Goal: Task Accomplishment & Management: Use online tool/utility

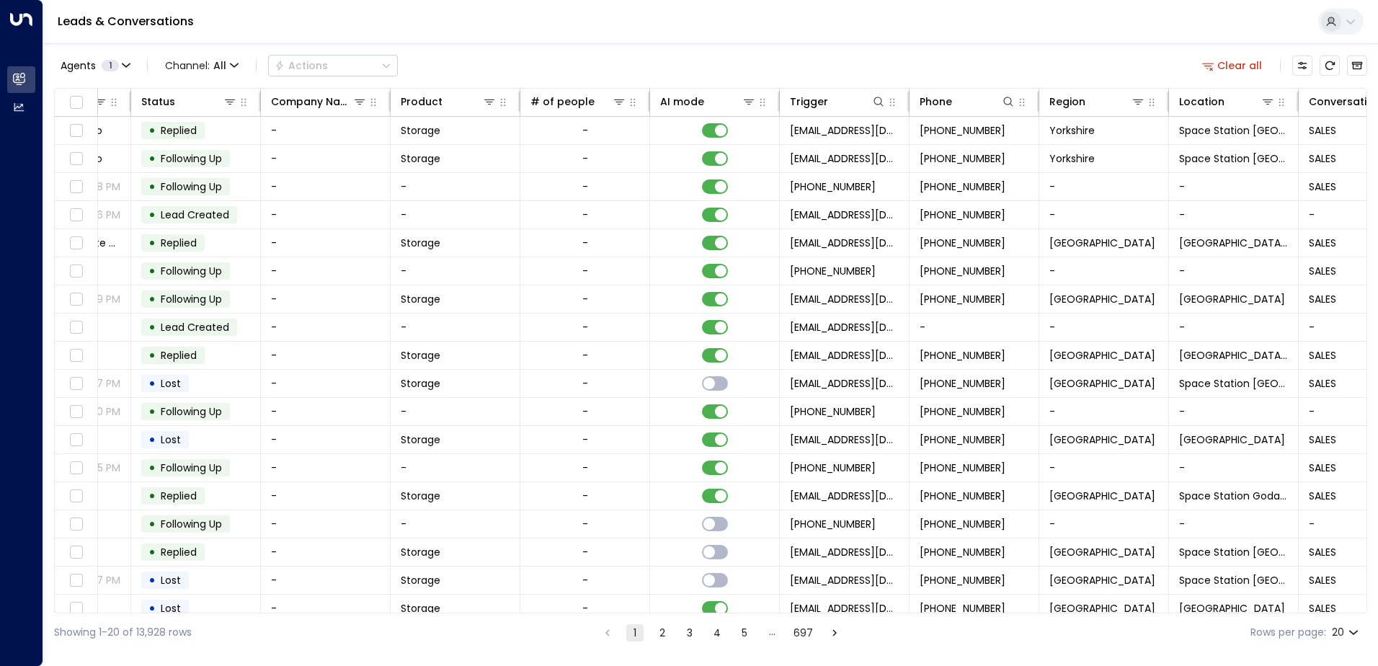
scroll to position [0, 424]
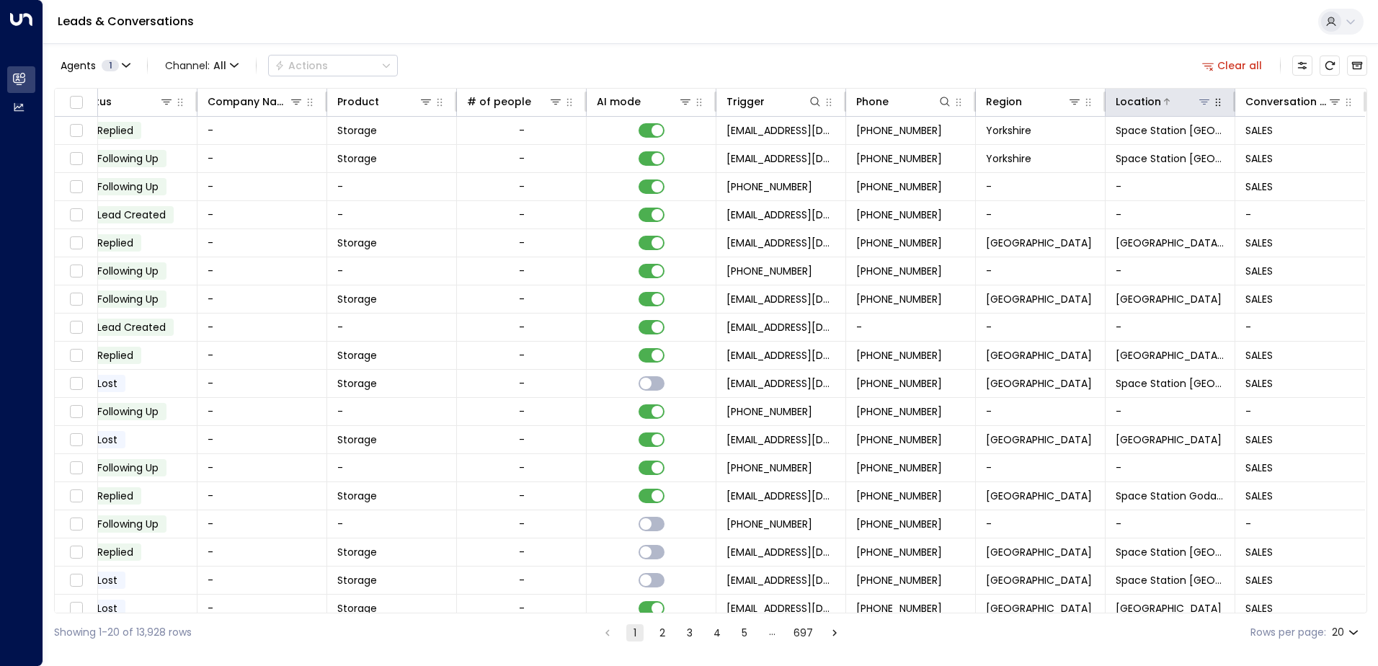
click at [1199, 101] on icon at bounding box center [1205, 102] width 12 height 12
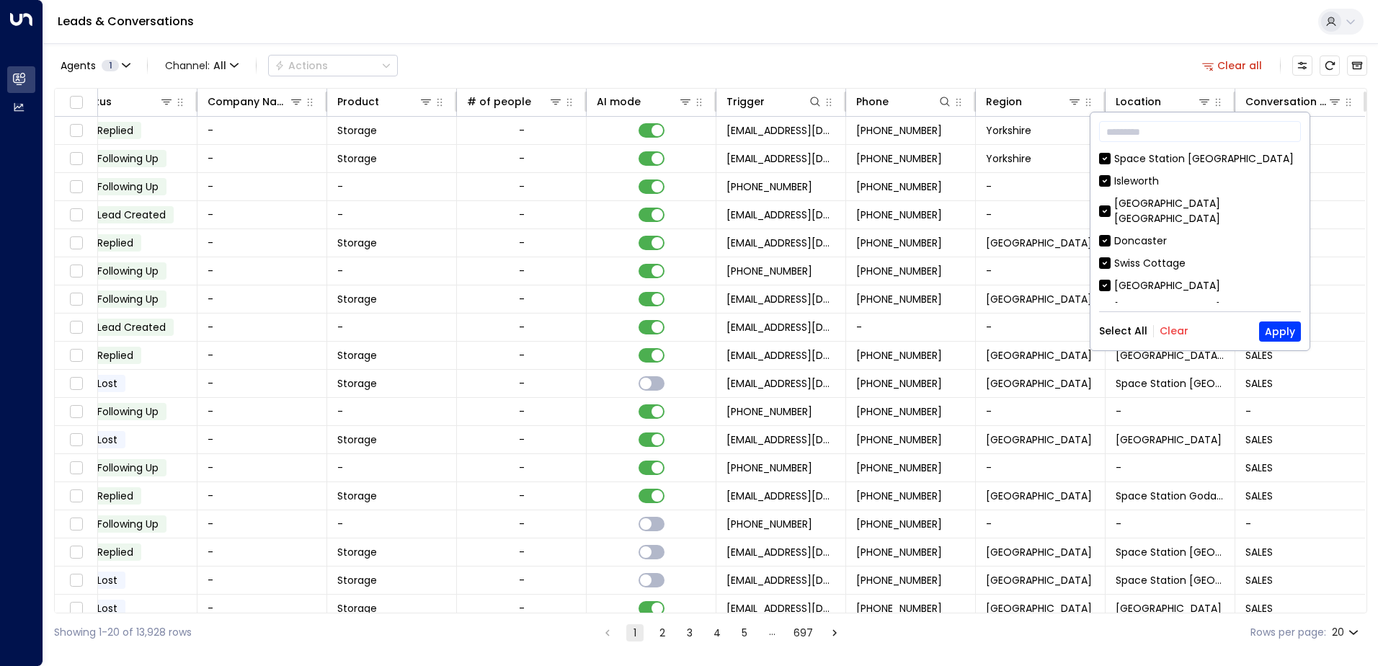
click at [1179, 331] on button "Clear" at bounding box center [1174, 331] width 29 height 12
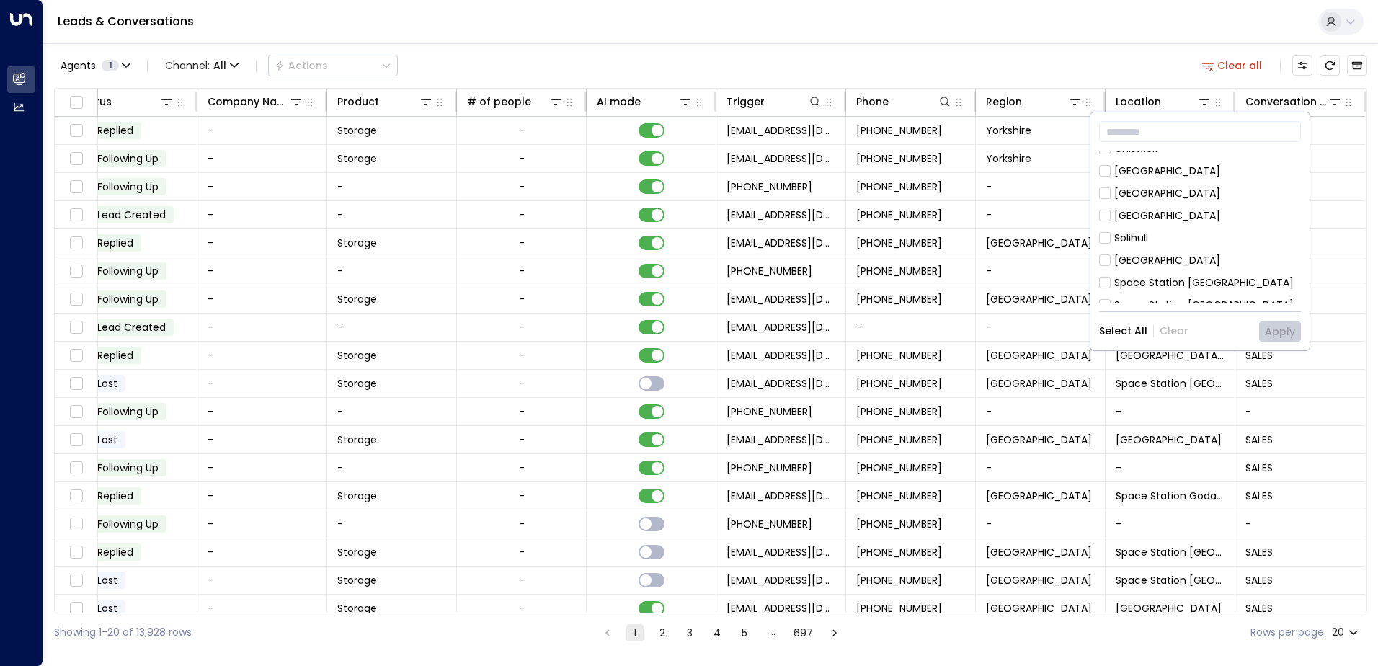
scroll to position [649, 0]
click at [1208, 249] on div "[GEOGRAPHIC_DATA]" at bounding box center [1168, 256] width 106 height 15
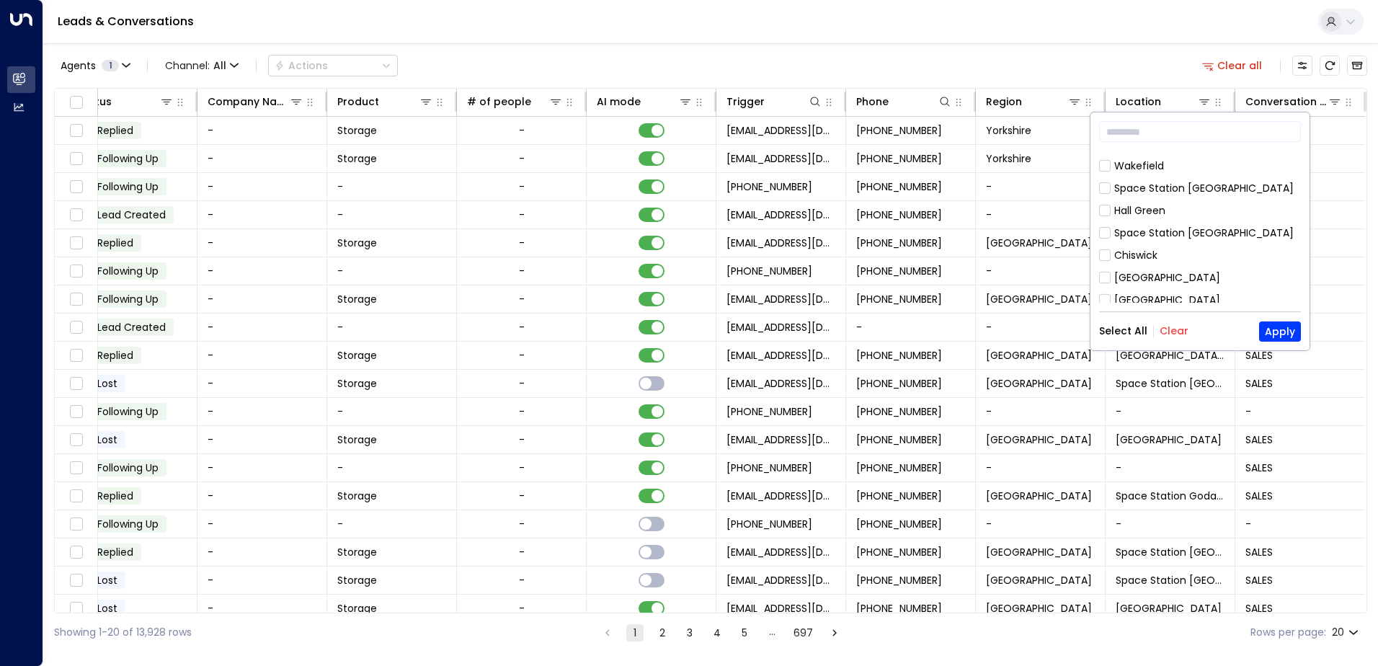
scroll to position [514, 0]
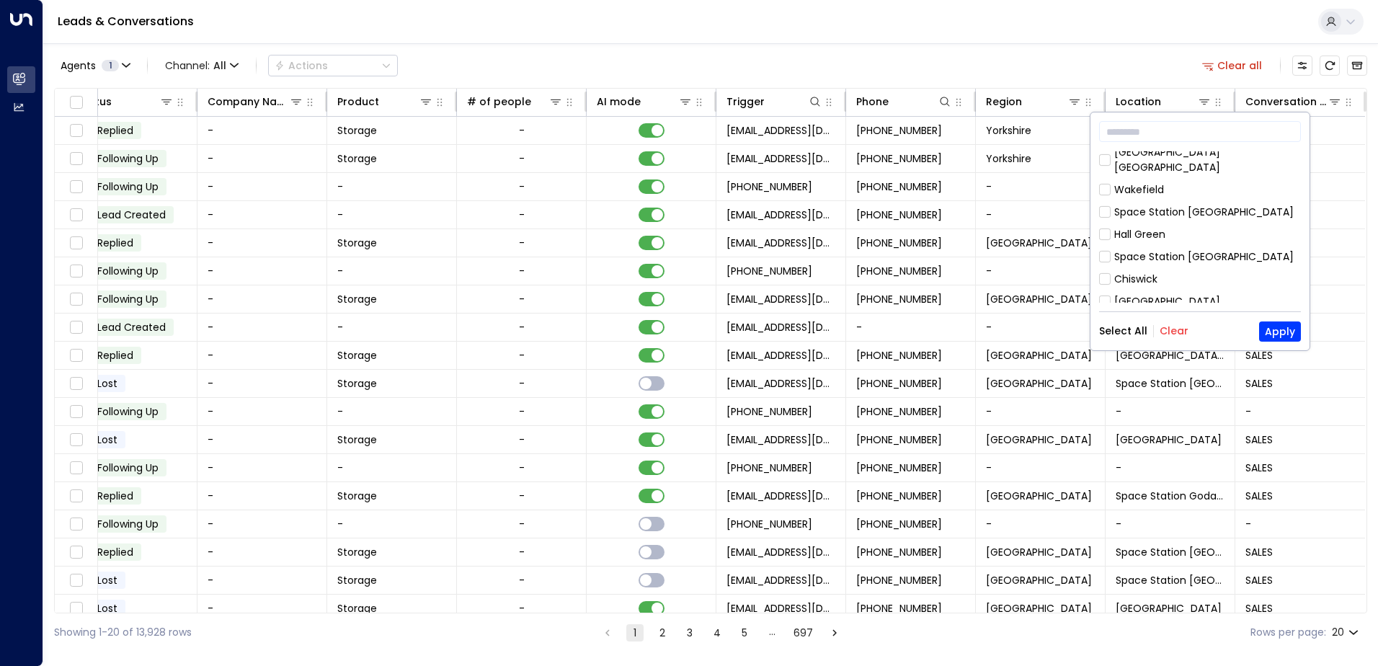
click at [1164, 227] on div "Hall Green" at bounding box center [1140, 234] width 51 height 15
click at [1273, 332] on button "Apply" at bounding box center [1280, 332] width 42 height 20
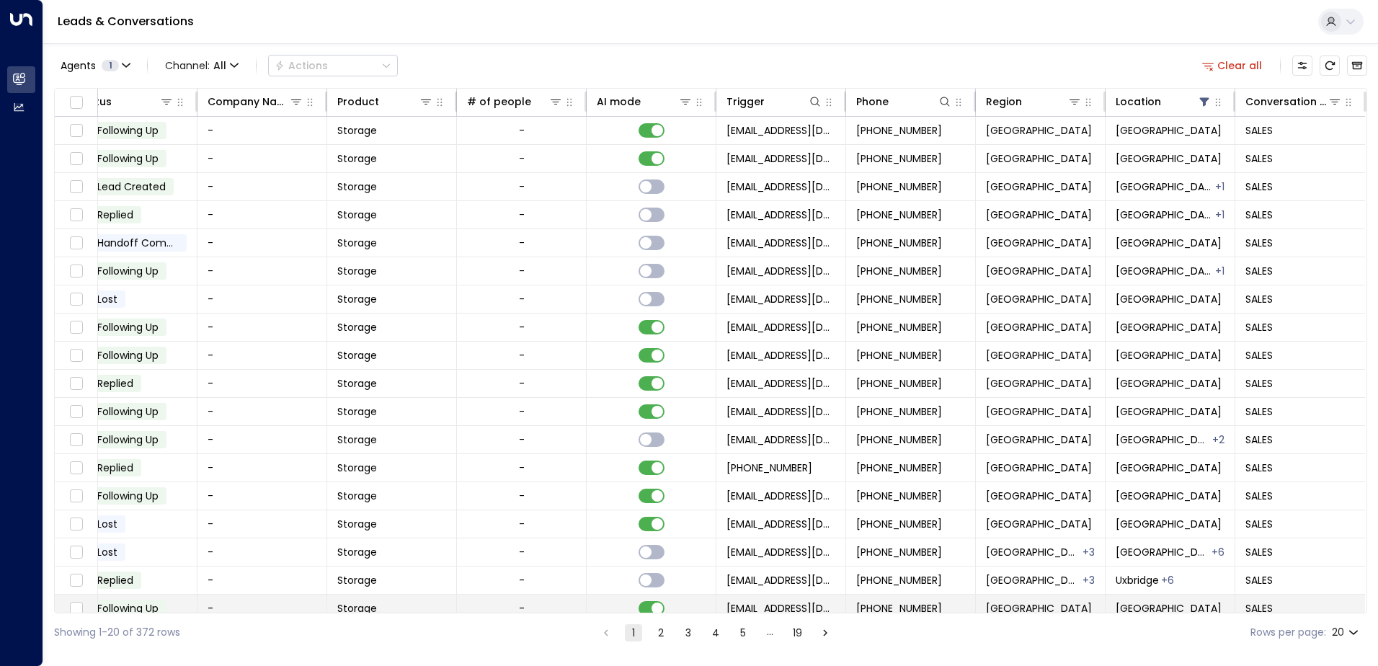
click at [568, 608] on td "-" at bounding box center [522, 608] width 130 height 27
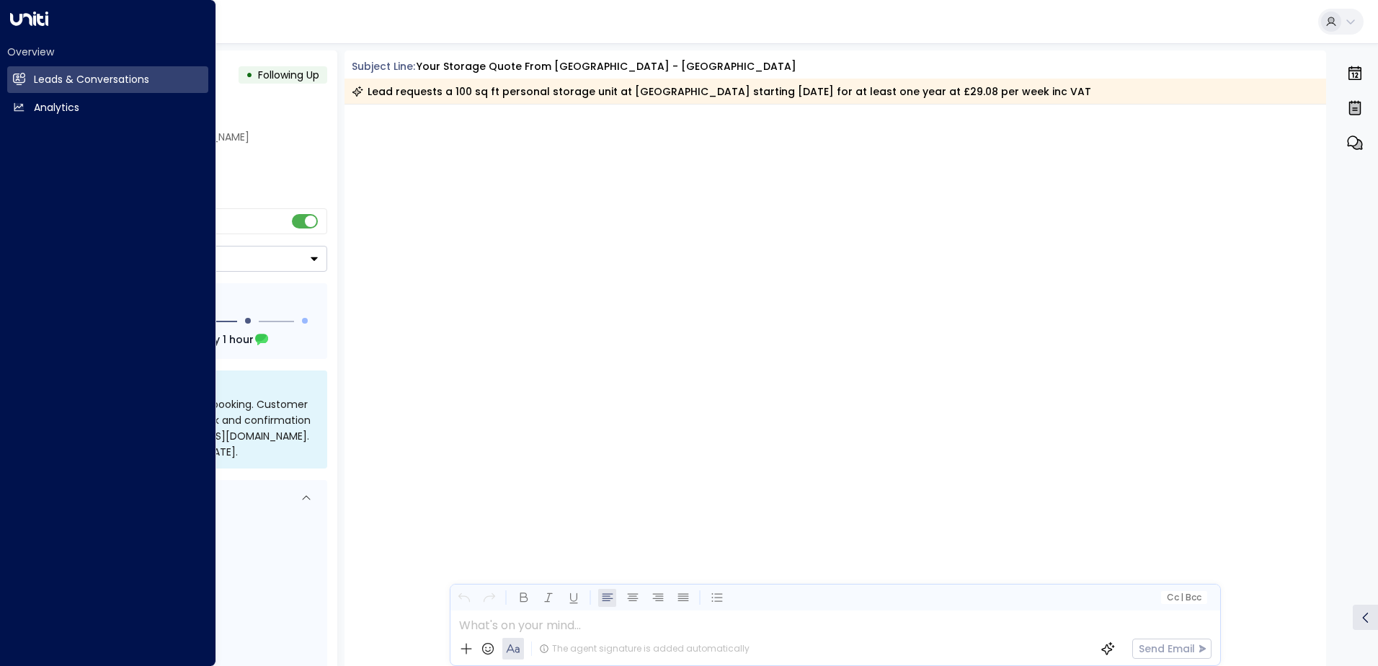
scroll to position [1759, 0]
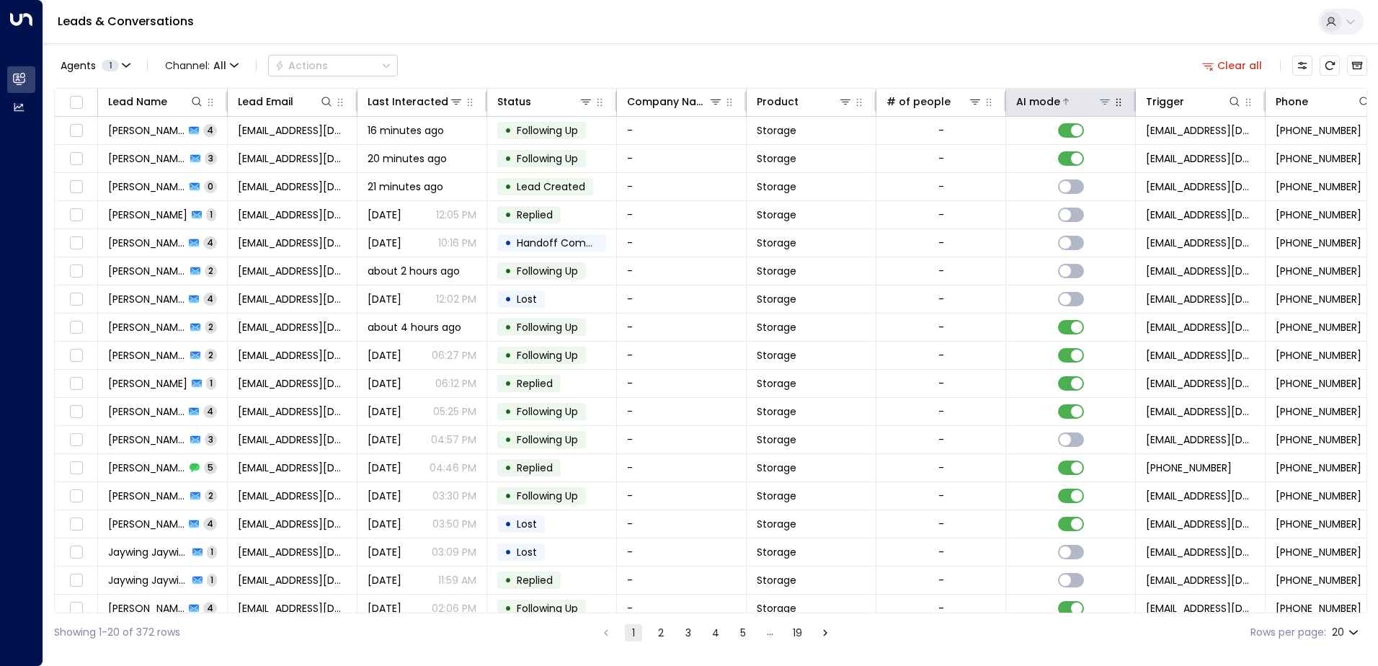
click at [1063, 102] on icon at bounding box center [1066, 101] width 9 height 9
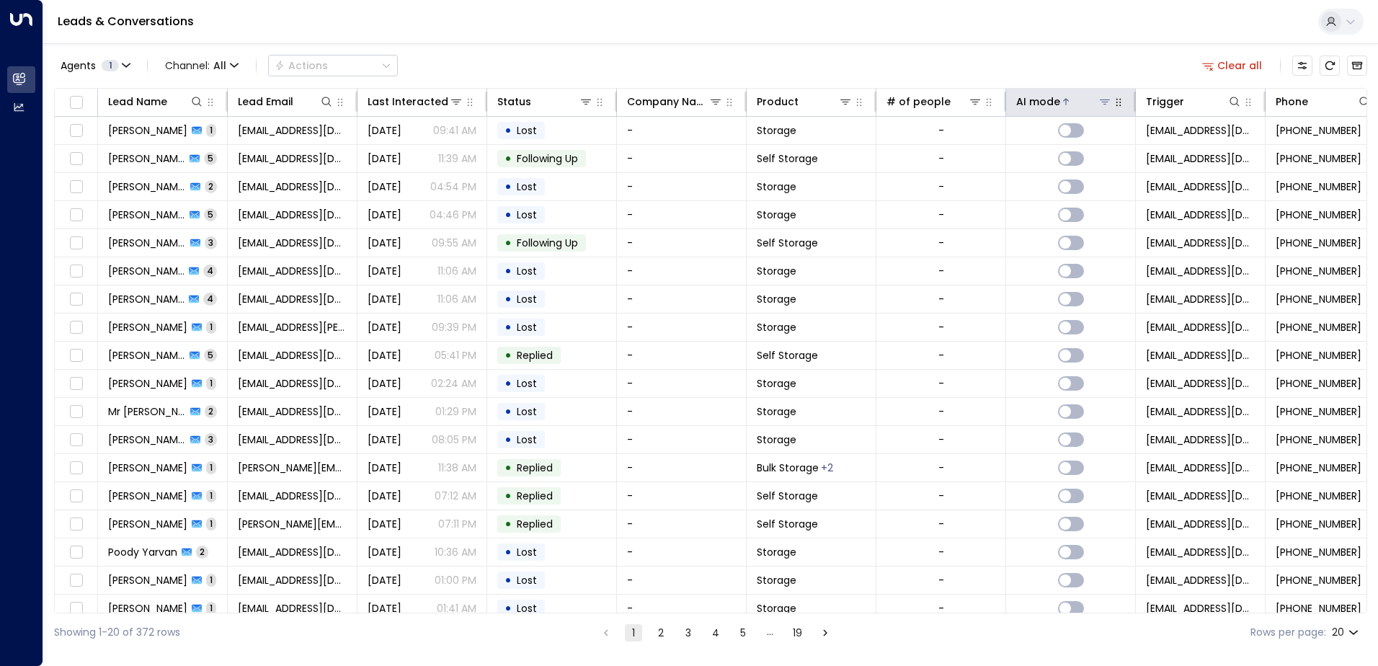
click at [1063, 102] on icon at bounding box center [1066, 101] width 9 height 9
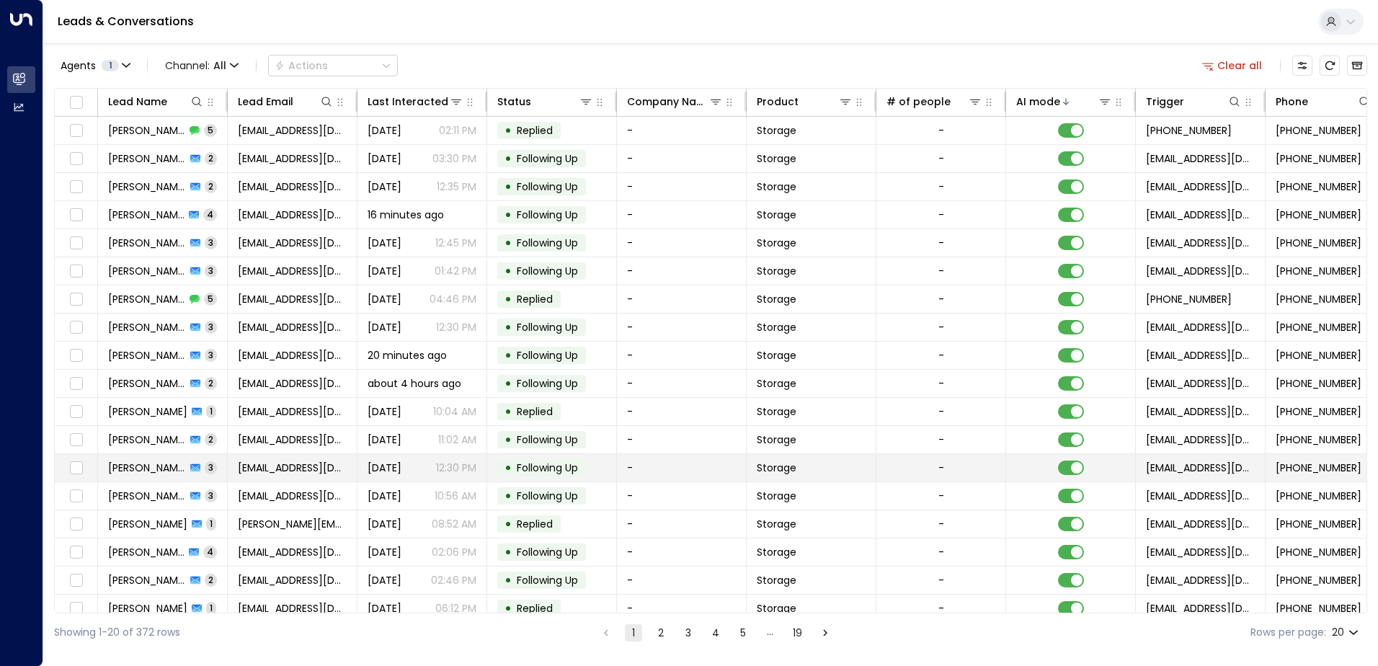
click at [164, 461] on span "[PERSON_NAME]" at bounding box center [147, 468] width 78 height 14
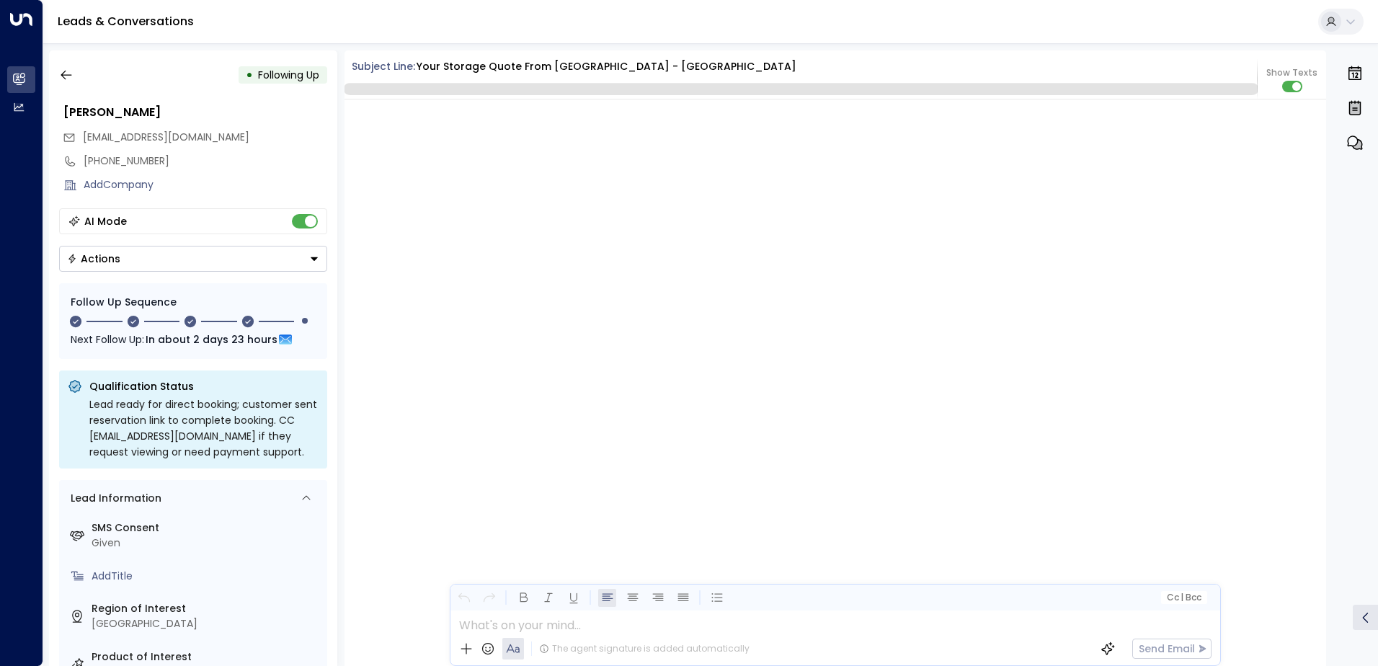
scroll to position [1890, 0]
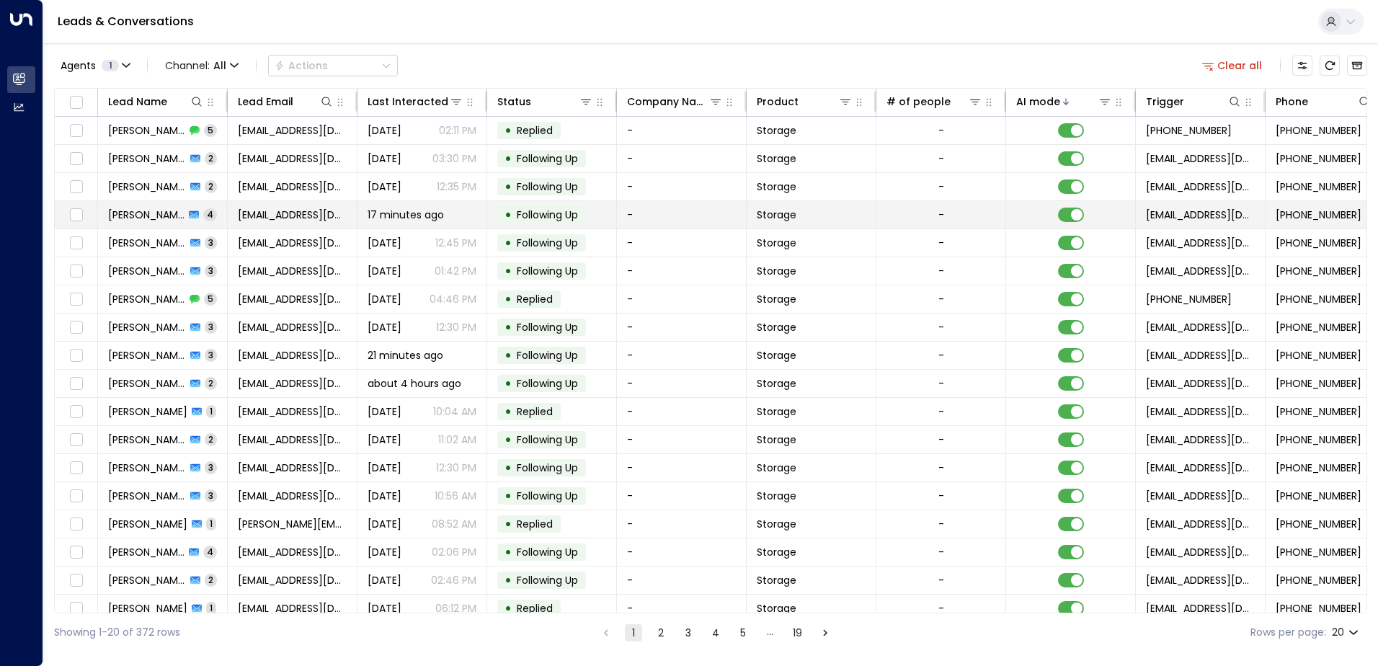
click at [141, 209] on span "[PERSON_NAME]" at bounding box center [146, 215] width 76 height 14
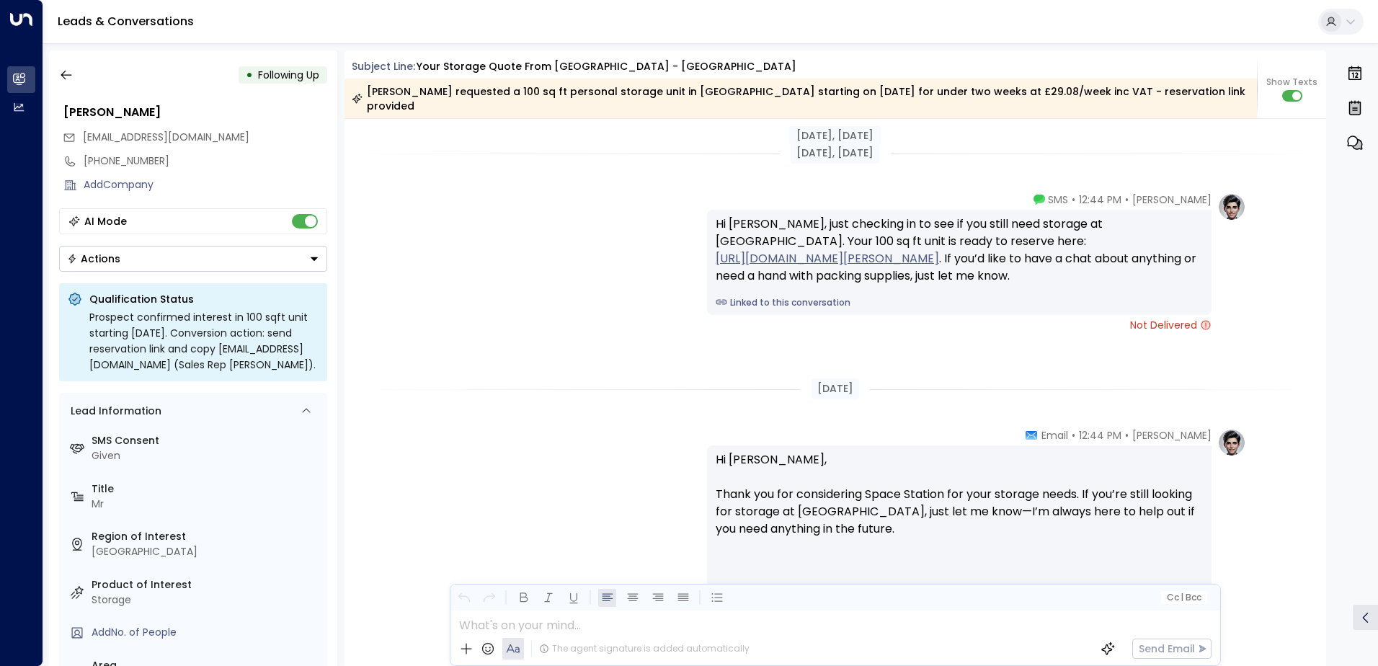
scroll to position [2179, 0]
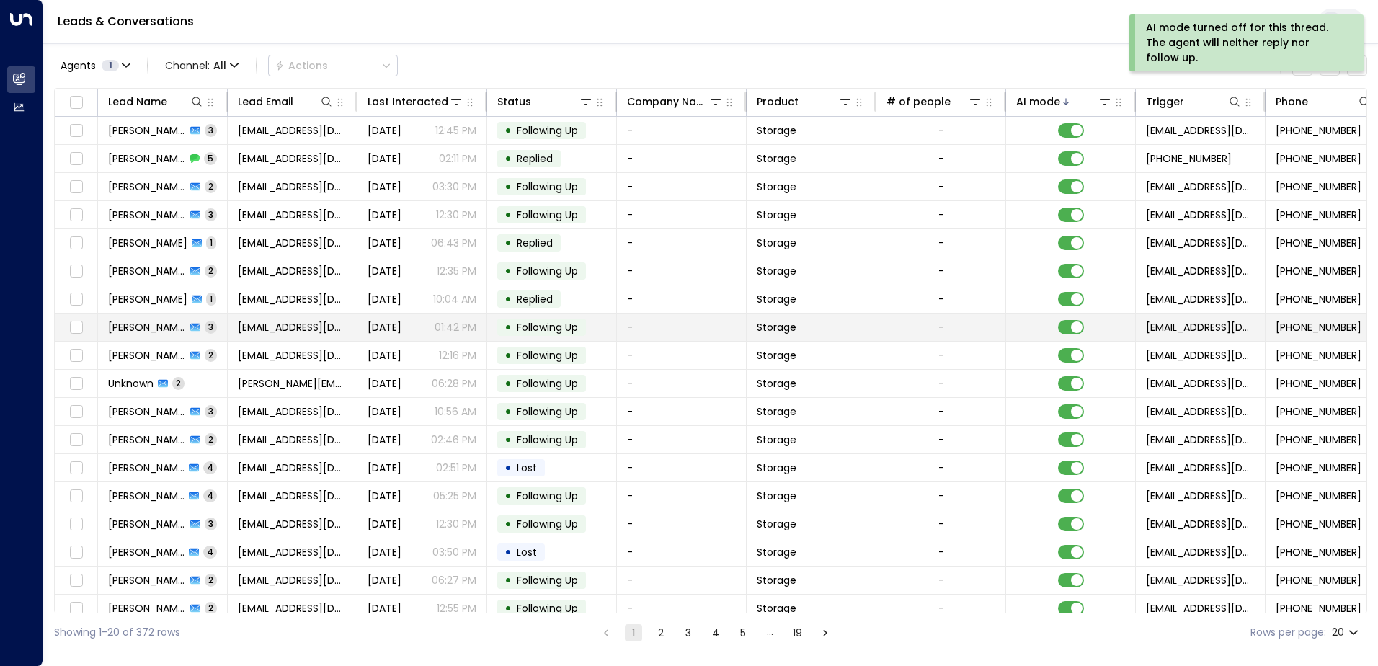
scroll to position [71, 0]
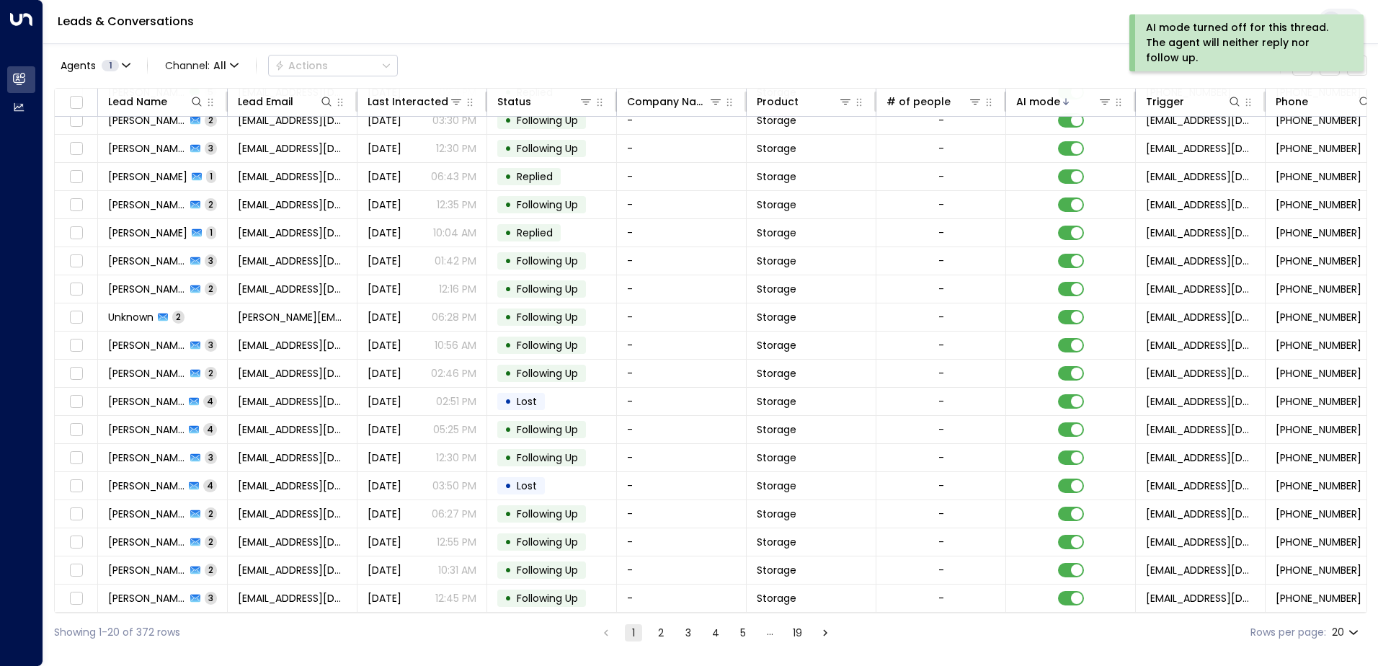
click at [664, 631] on button "2" at bounding box center [660, 632] width 17 height 17
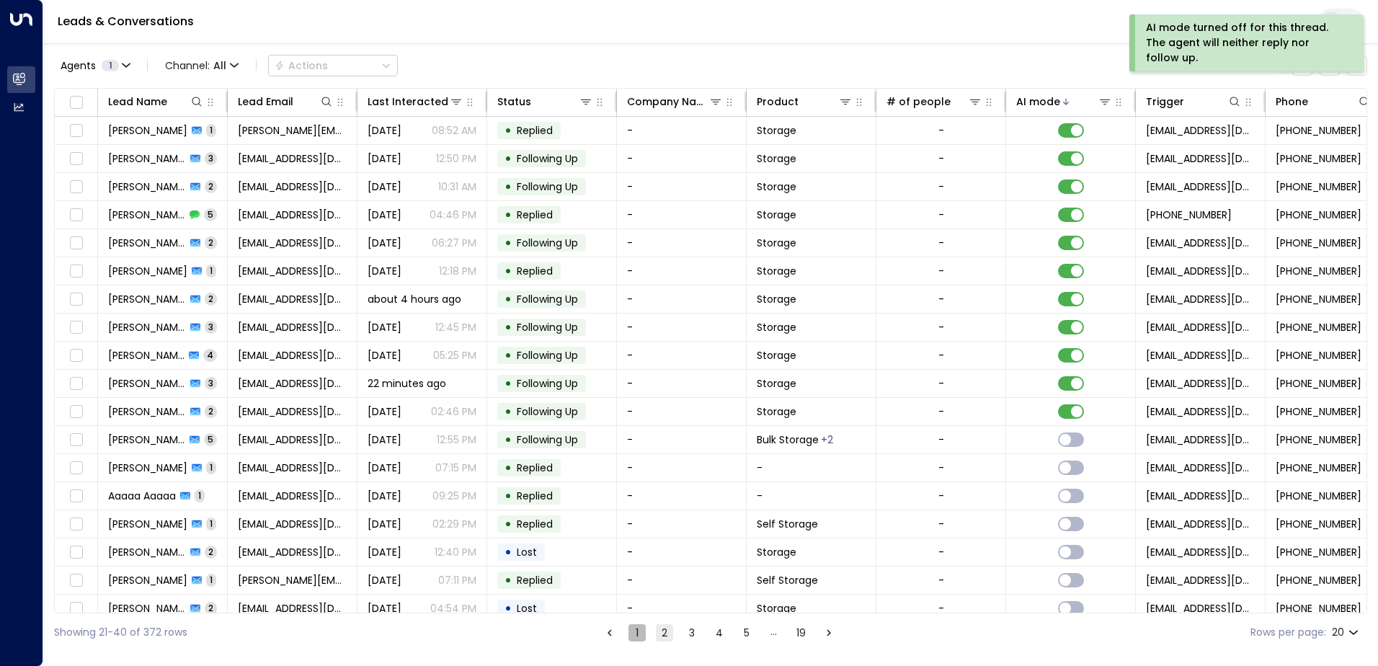
click at [635, 626] on button "1" at bounding box center [637, 632] width 17 height 17
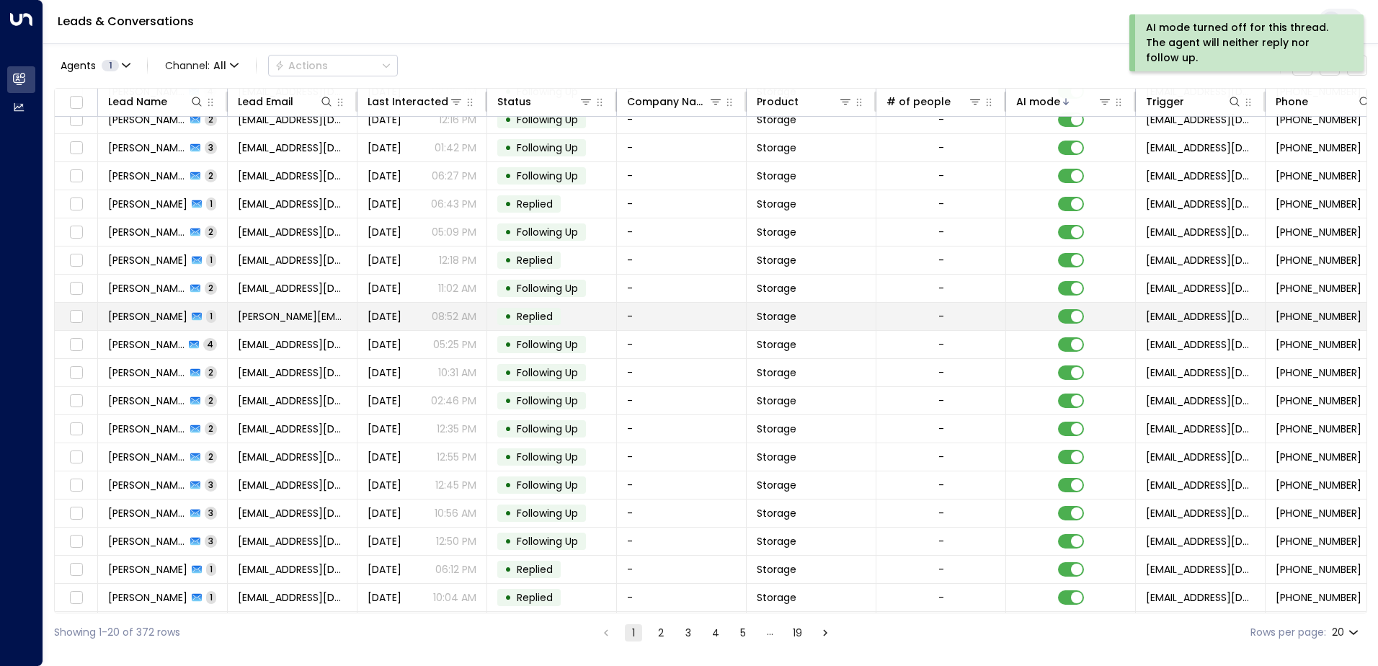
scroll to position [71, 0]
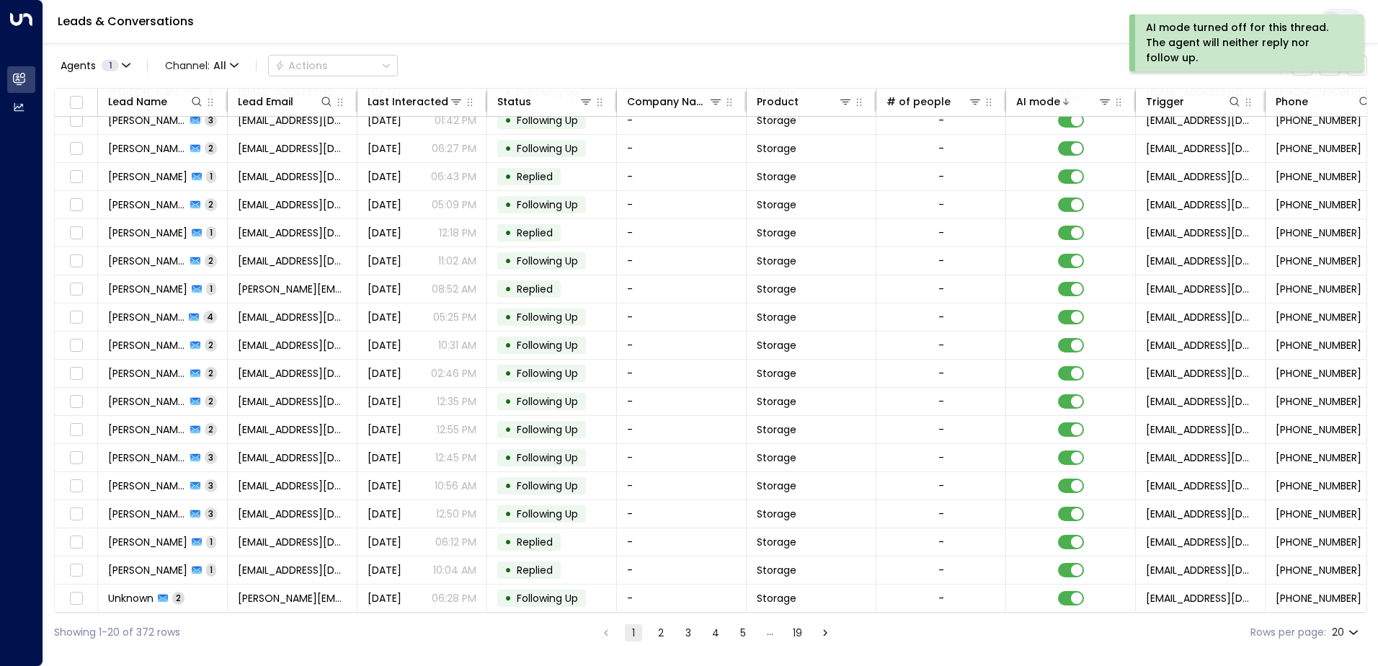
click at [665, 632] on button "2" at bounding box center [660, 632] width 17 height 17
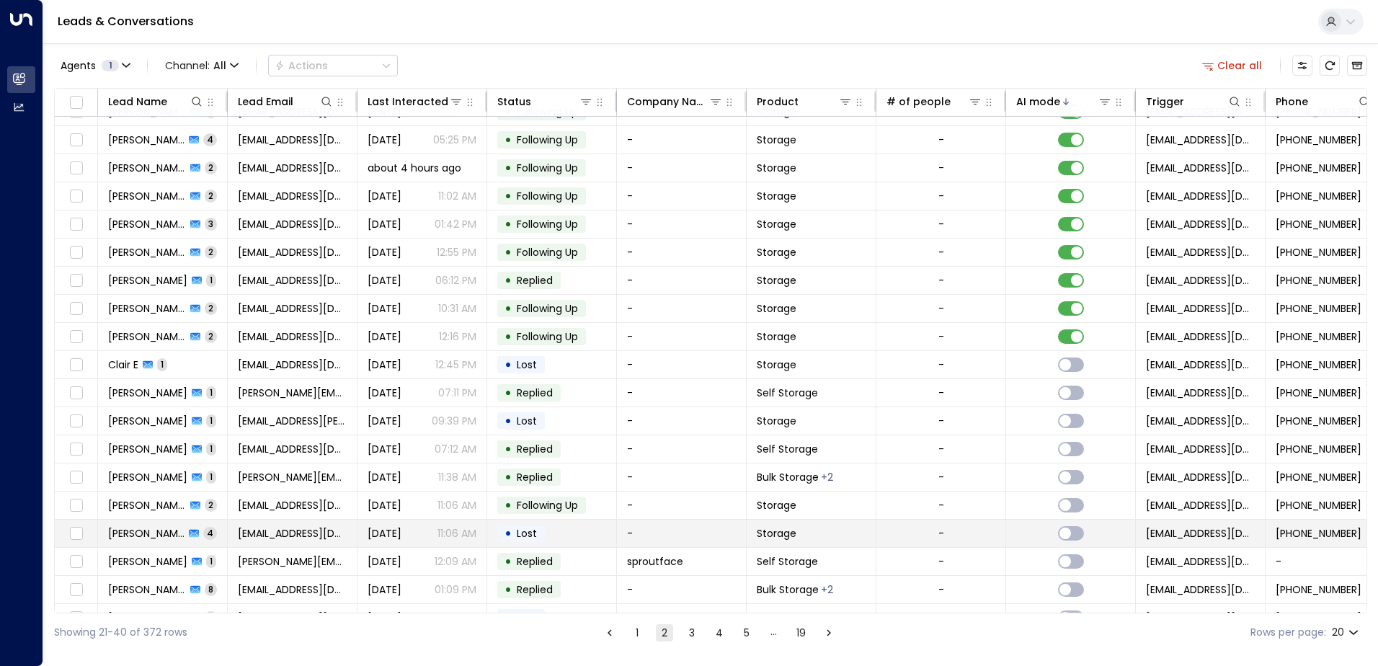
scroll to position [71, 0]
